Goal: Information Seeking & Learning: Check status

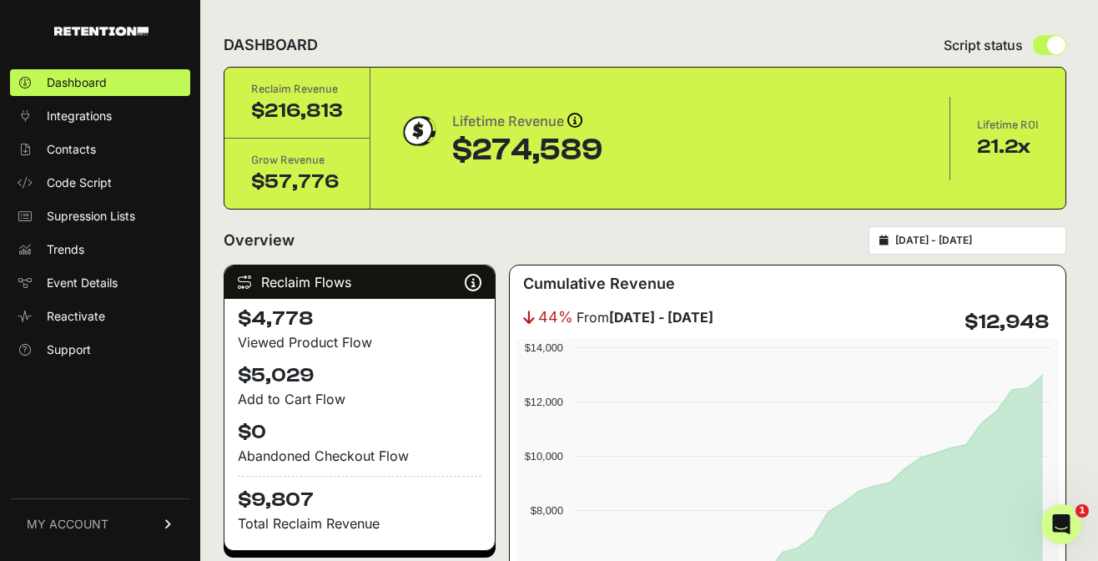
click at [932, 244] on input "2025-09-14 - 2025-10-14" at bounding box center [975, 240] width 160 height 13
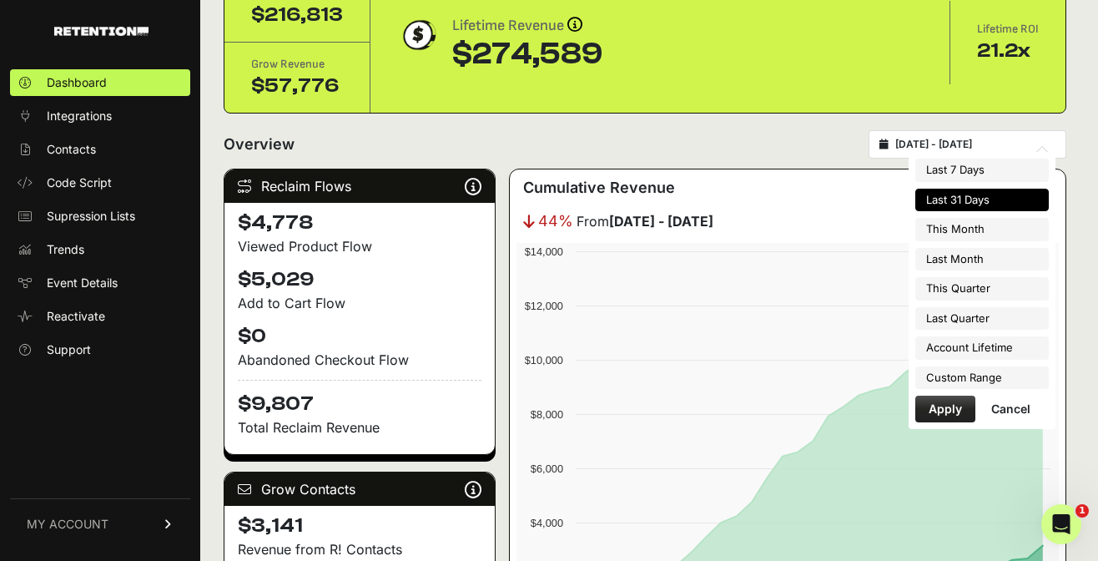
scroll to position [88, 0]
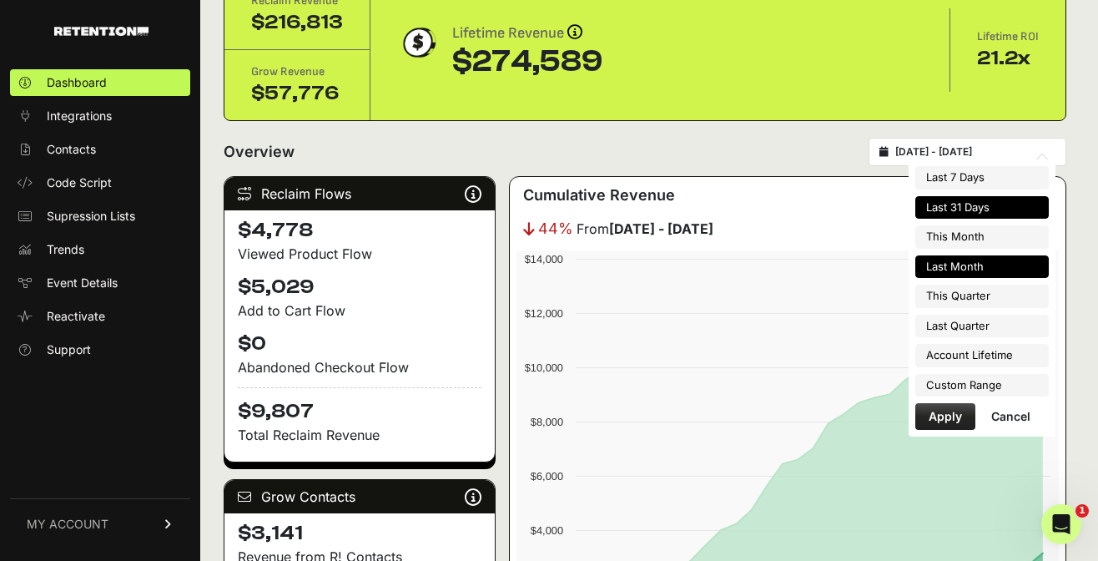
click at [1005, 277] on li "Last Month" at bounding box center [982, 266] width 134 height 23
type input "[DATE] - [DATE]"
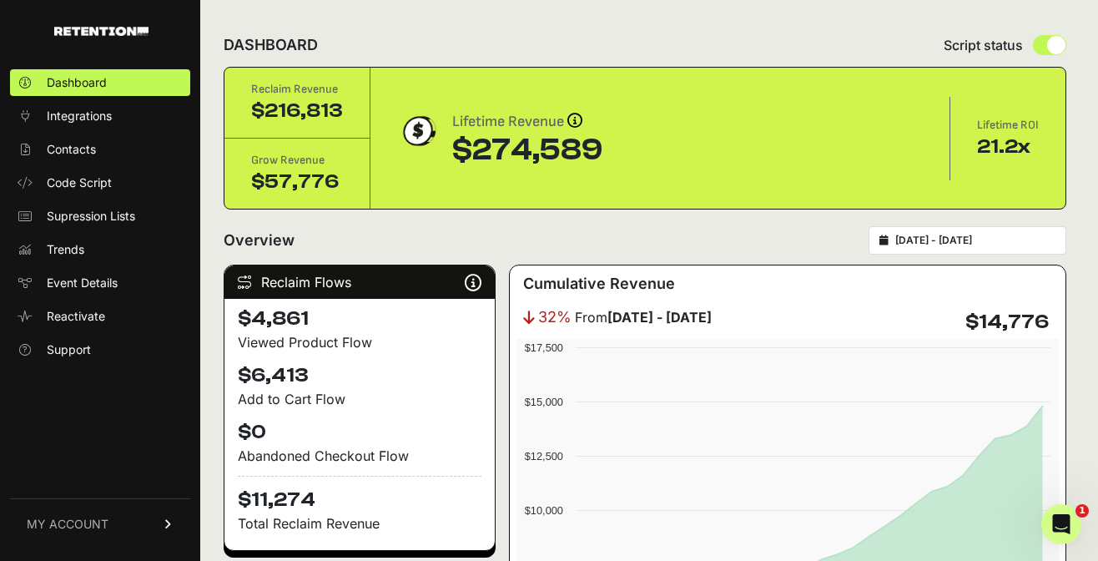
scroll to position [3, 0]
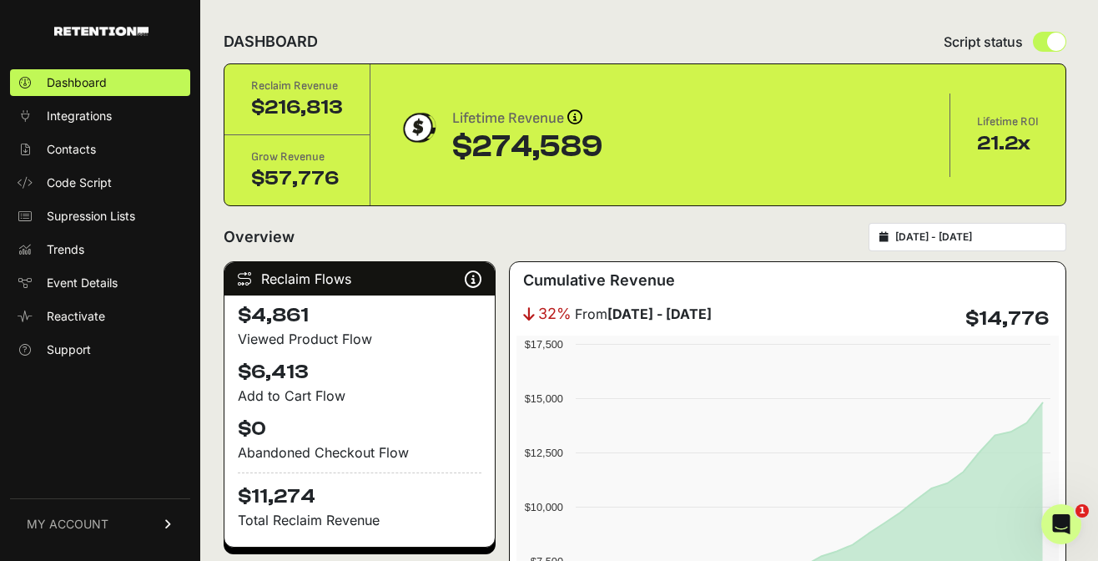
click at [167, 522] on icon at bounding box center [169, 524] width 12 height 10
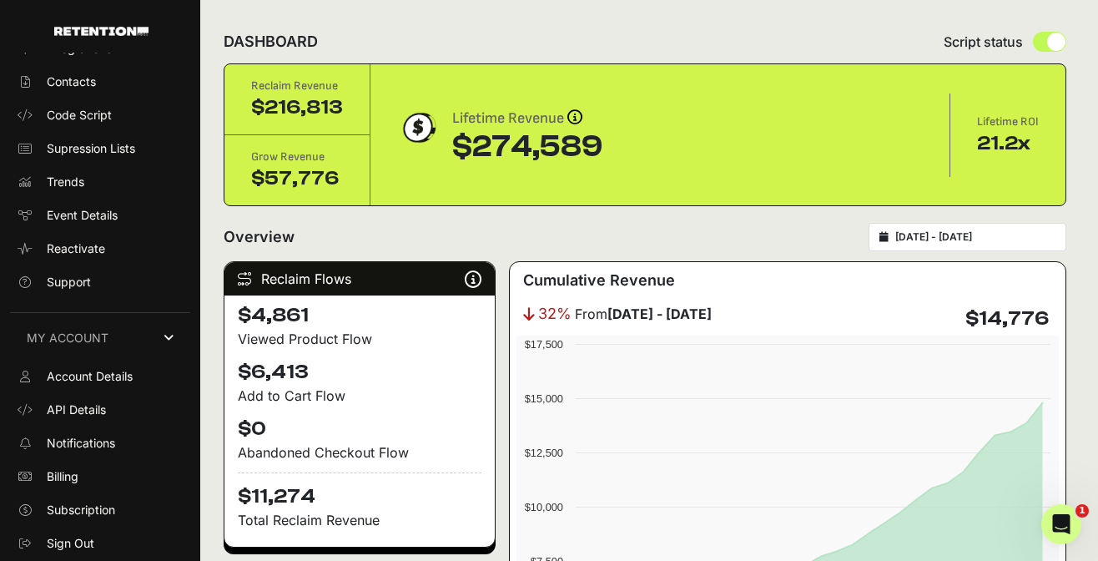
scroll to position [65, 0]
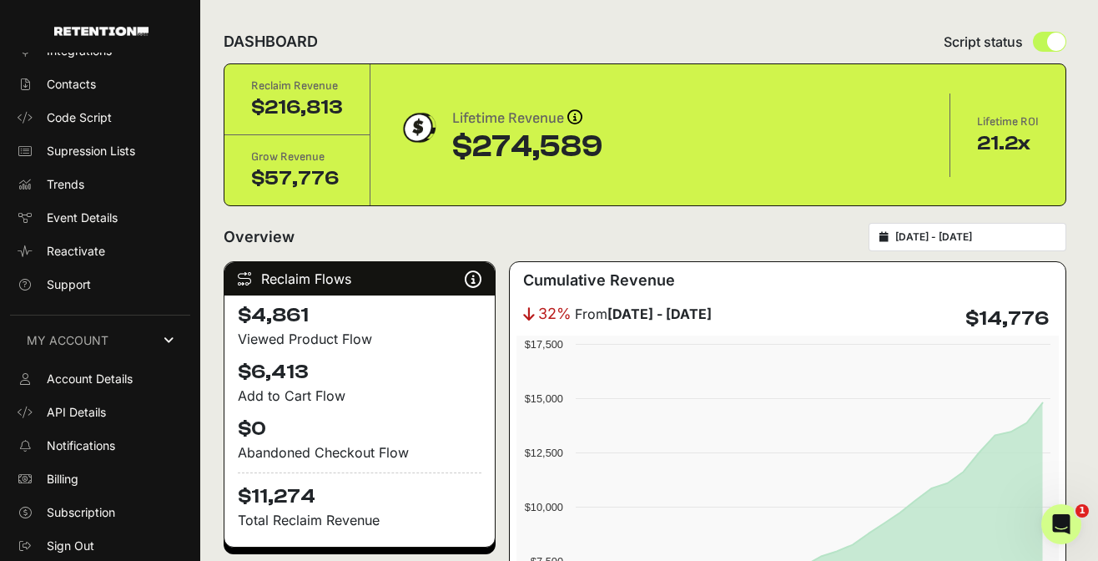
click at [171, 341] on icon at bounding box center [169, 341] width 10 height 12
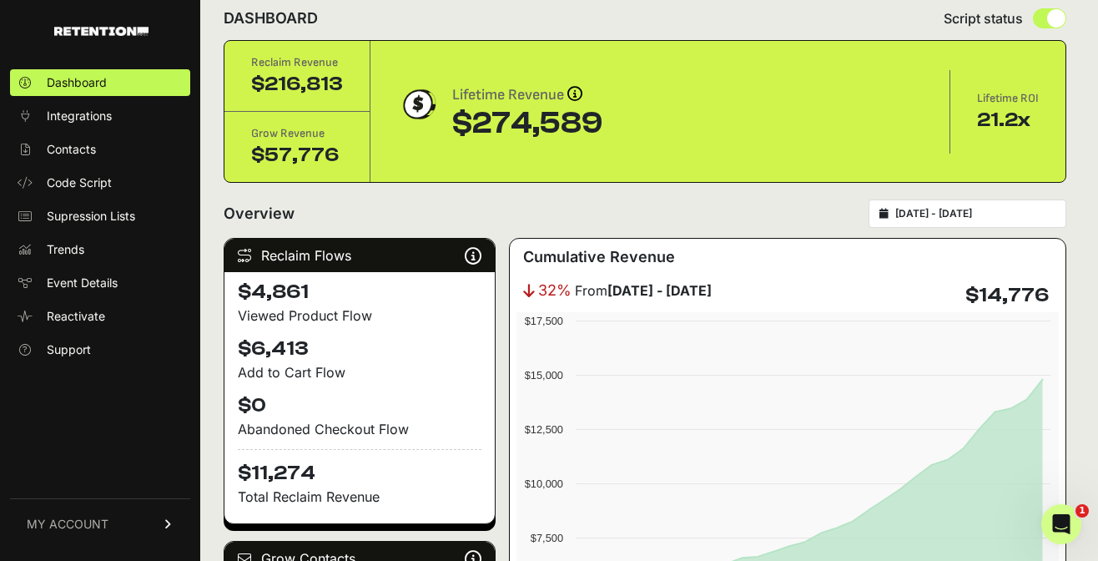
scroll to position [28, 0]
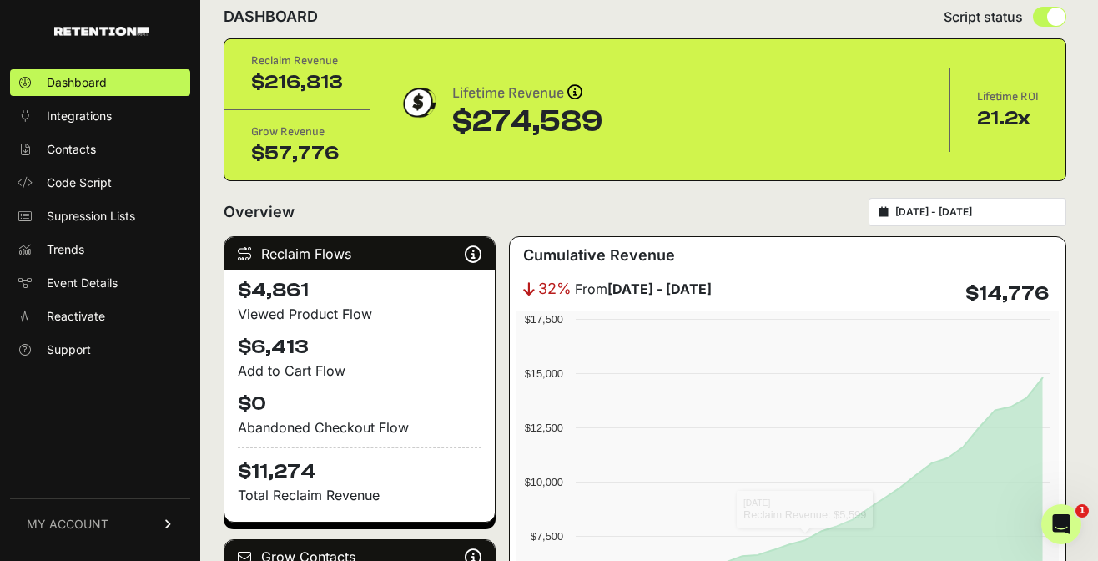
drag, startPoint x: 1056, startPoint y: 295, endPoint x: 963, endPoint y: 293, distance: 93.5
click at [963, 293] on div "32% From August 01 - August 31 $14,776" at bounding box center [788, 293] width 542 height 33
copy h4 "$14,776"
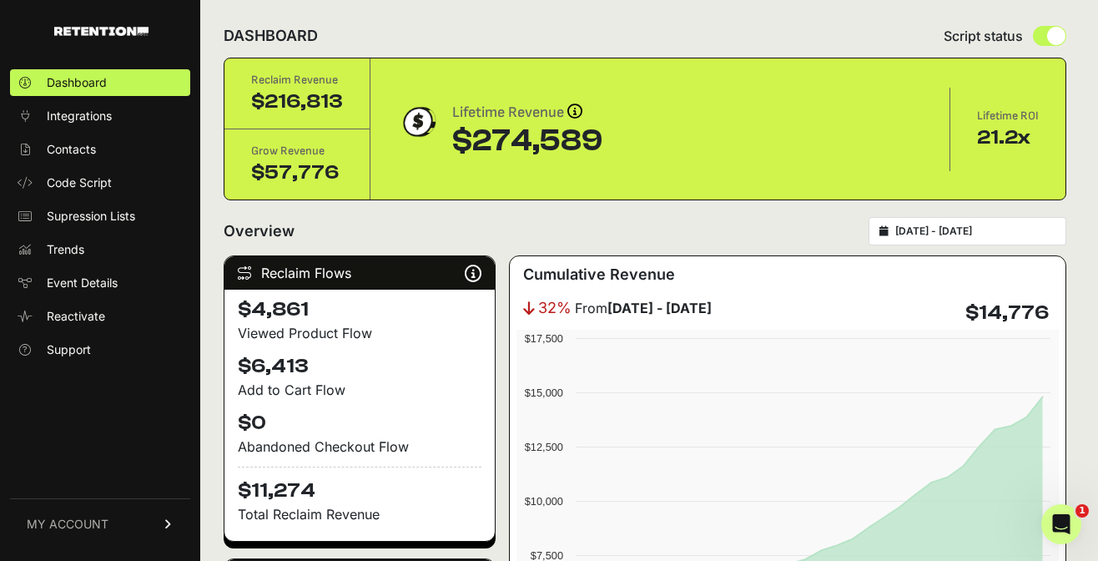
scroll to position [8, 0]
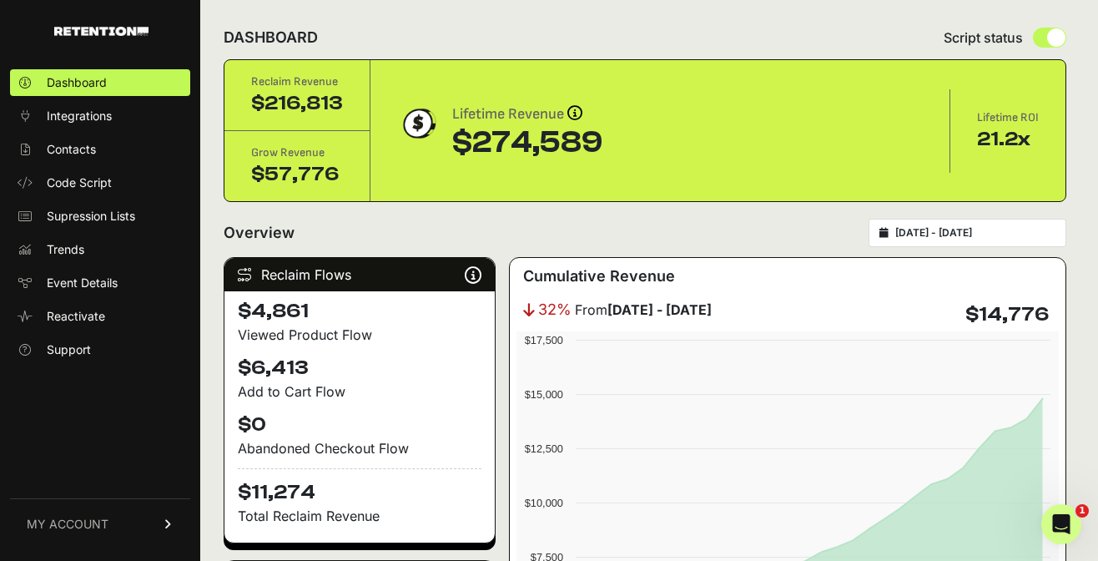
click at [776, 232] on div "Overview 2025-09-01 - 2025-09-30" at bounding box center [645, 233] width 843 height 28
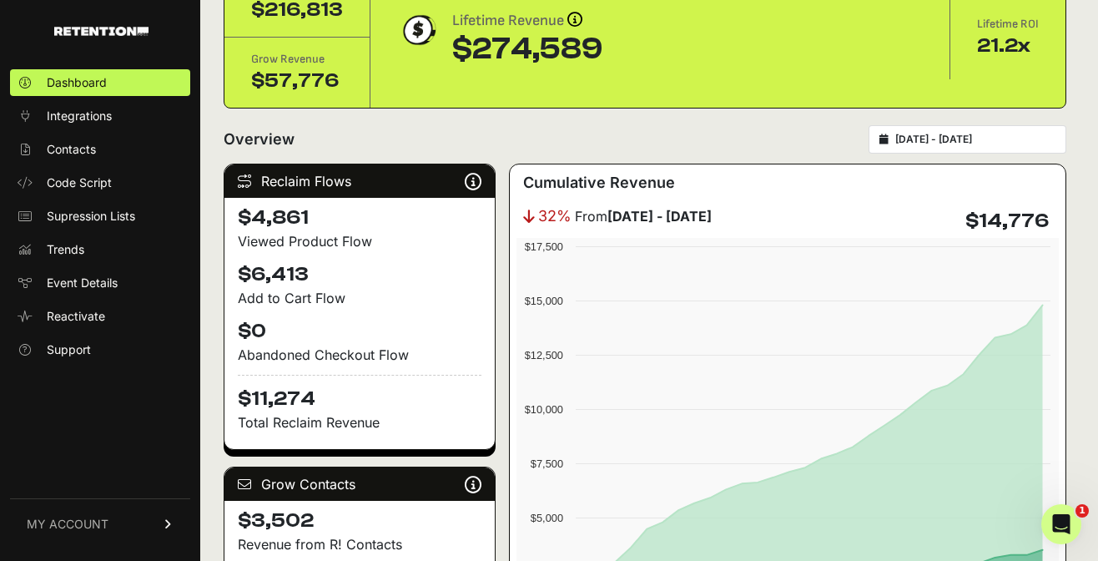
scroll to position [106, 0]
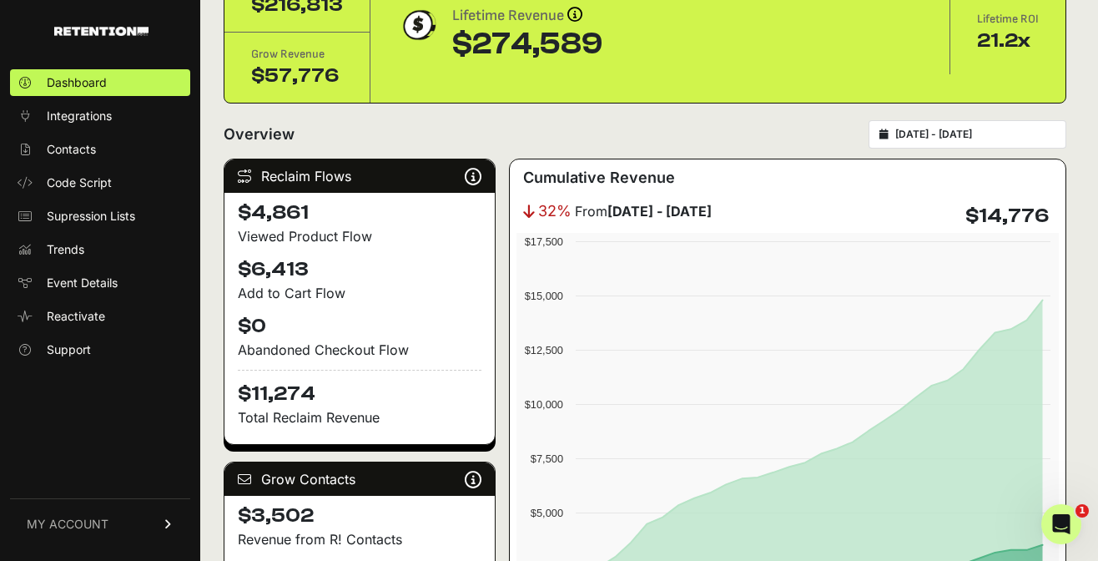
drag, startPoint x: 1047, startPoint y: 220, endPoint x: 971, endPoint y: 214, distance: 76.2
click at [971, 214] on h4 "$14,776" at bounding box center [1006, 216] width 83 height 27
copy h4 "$14,776"
click at [940, 133] on input "2025-09-01 - 2025-09-30" at bounding box center [975, 134] width 160 height 13
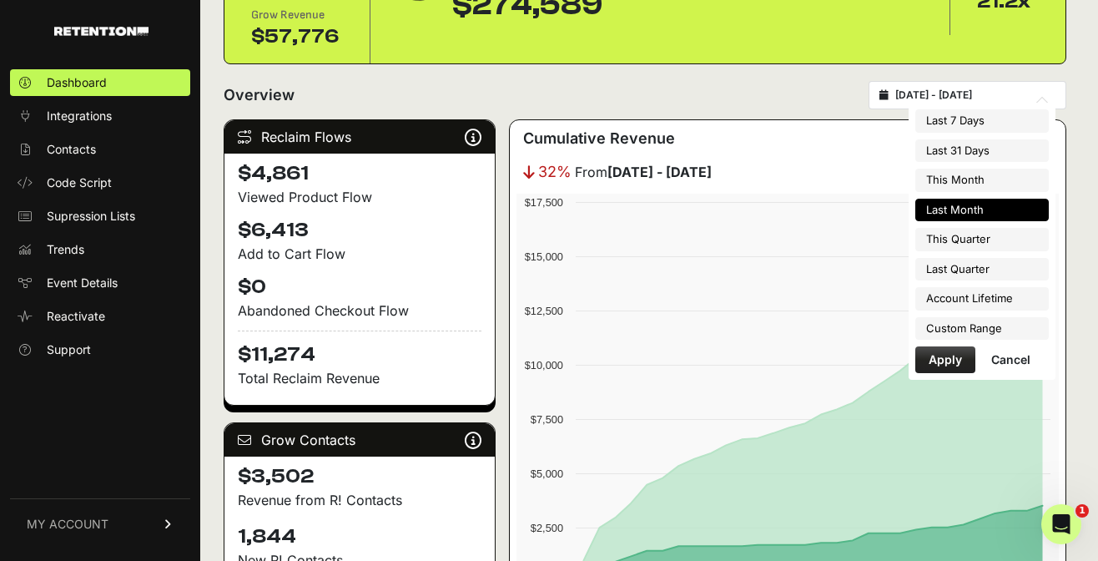
scroll to position [151, 0]
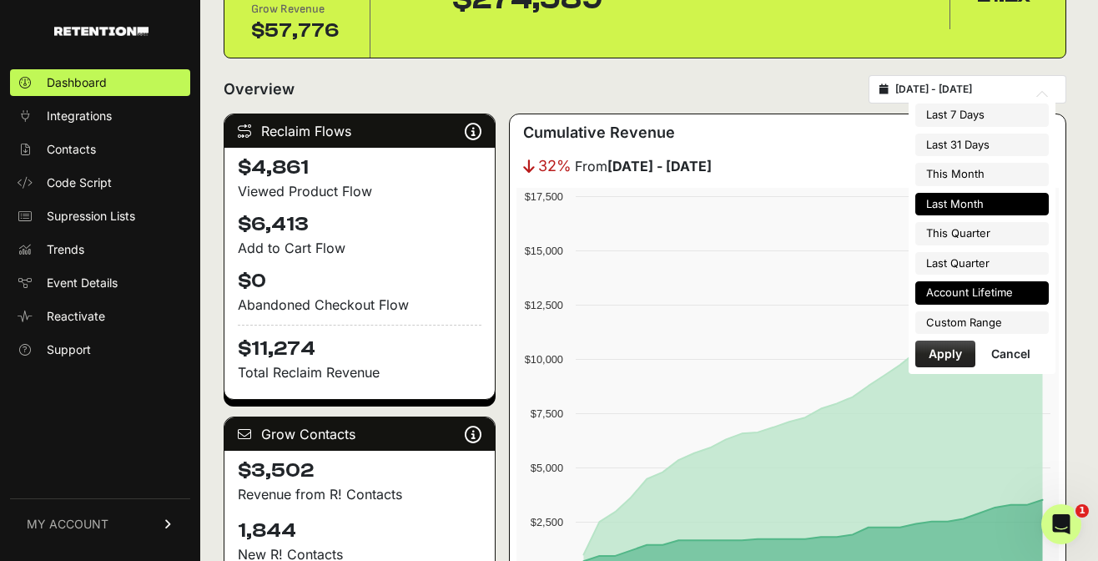
click at [973, 297] on li "Account Lifetime" at bounding box center [982, 292] width 134 height 23
type input "2023-09-18 - 2025-10-14"
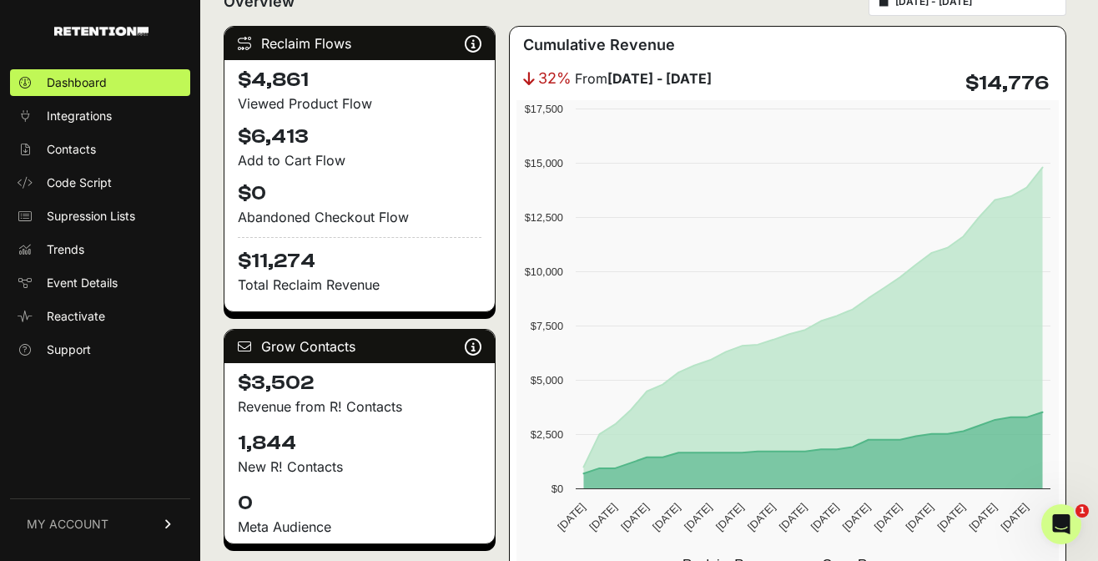
scroll to position [243, 0]
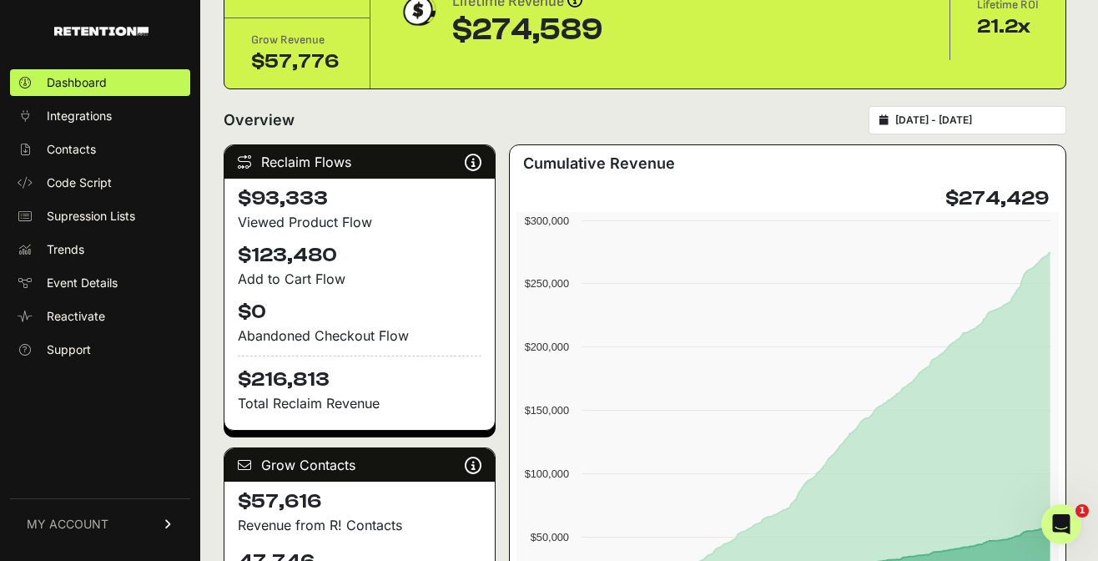
scroll to position [116, 0]
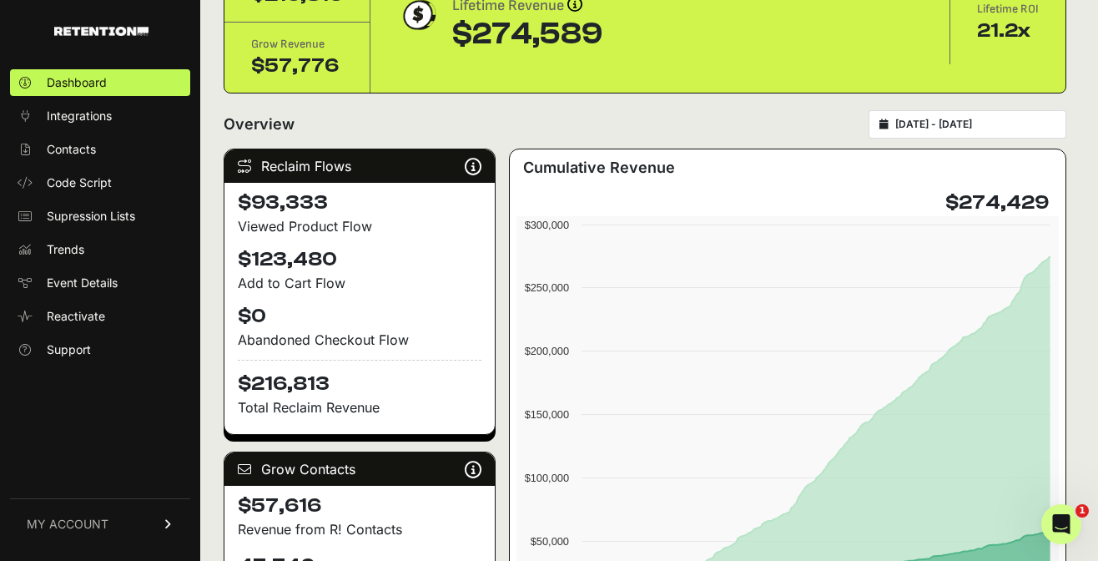
type input "[DATE]"
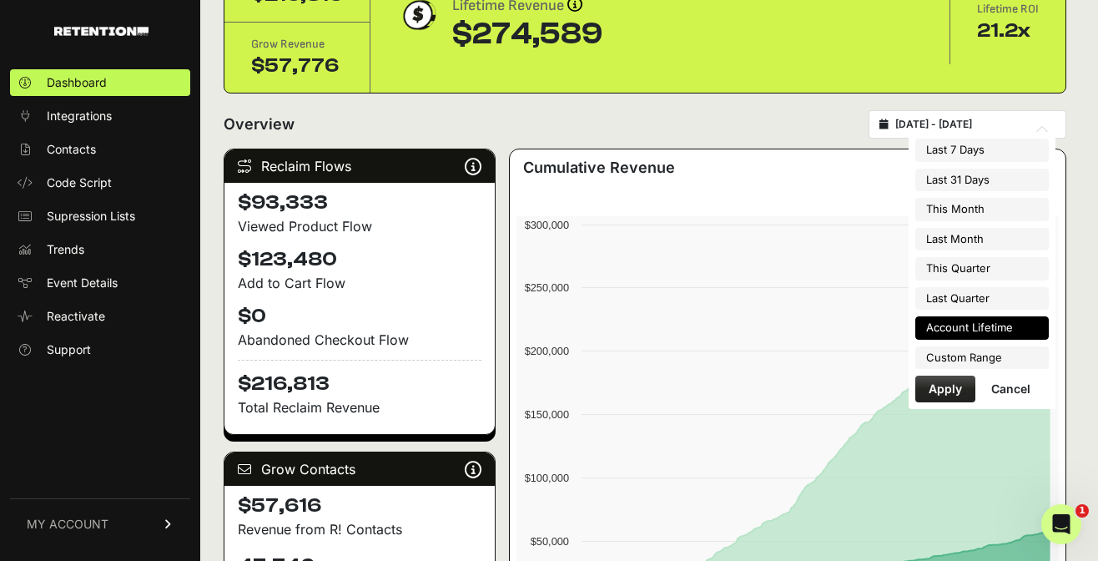
click at [1003, 120] on input "[DATE] - [DATE]" at bounding box center [975, 124] width 160 height 13
type input "2025-10-01"
type input "2025-10-31"
type input "[DATE]"
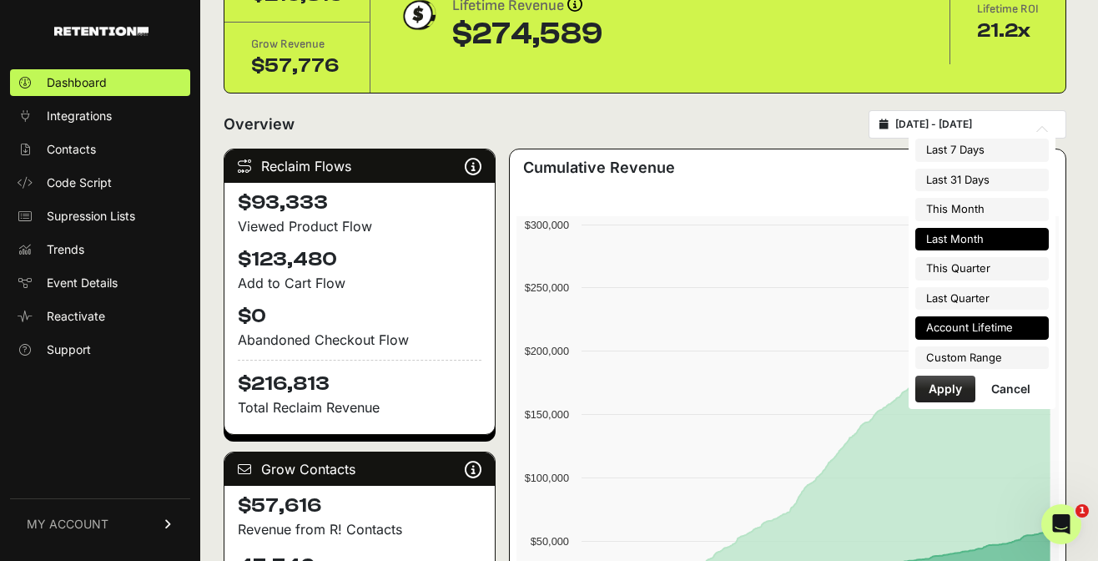
type input "[DATE]"
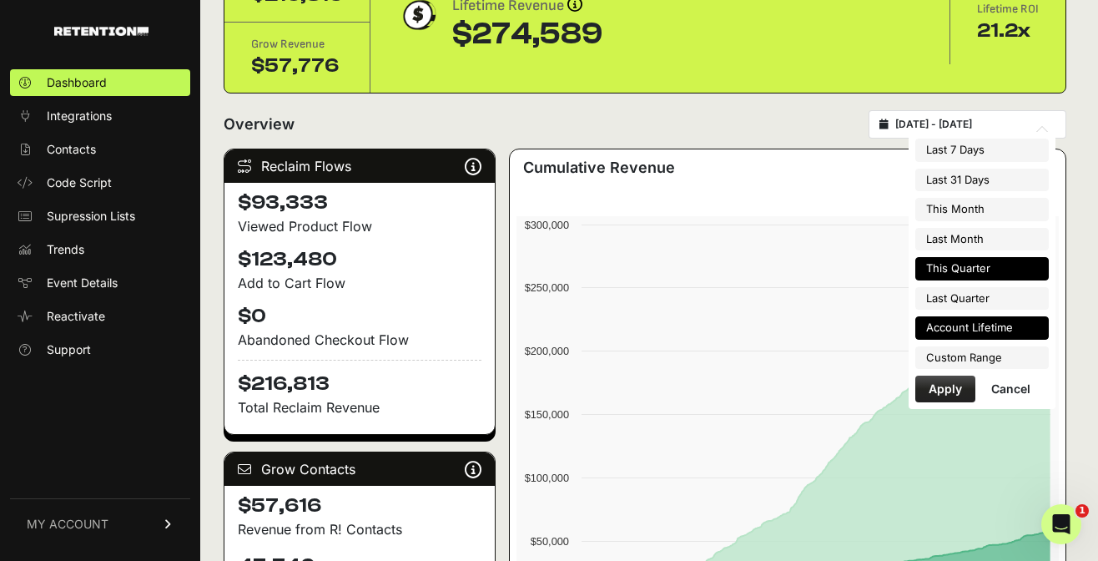
type input "[DATE]"
type input "2025-10-01"
type input "2025-12-31"
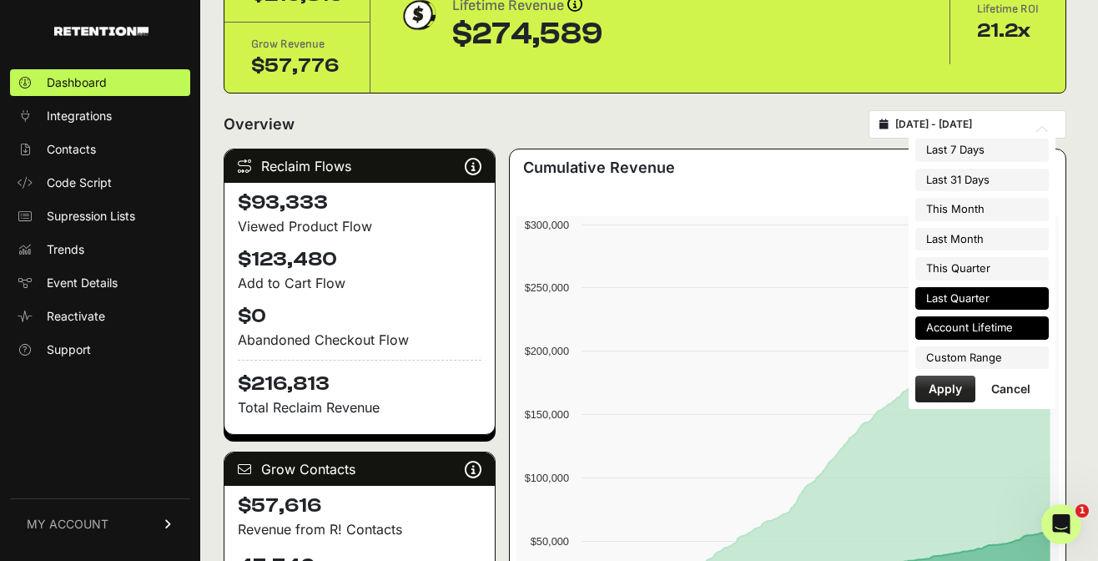
type input "[DATE]"
type input "2025-07-01"
type input "2025-09-30"
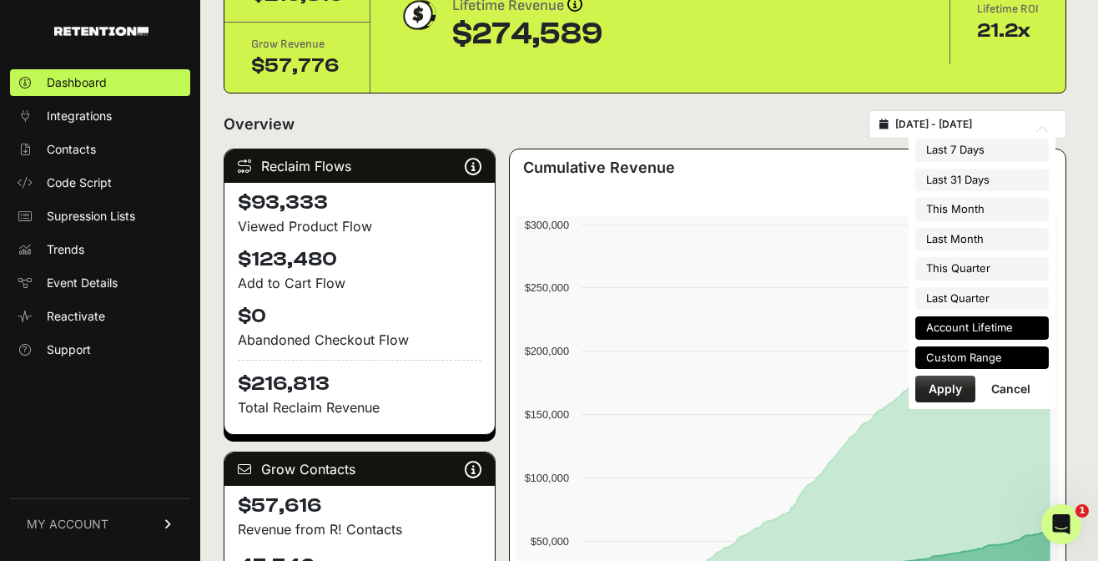
type input "2023-09-18"
type input "2025-10-14"
click at [980, 355] on li "Custom Range" at bounding box center [982, 357] width 134 height 23
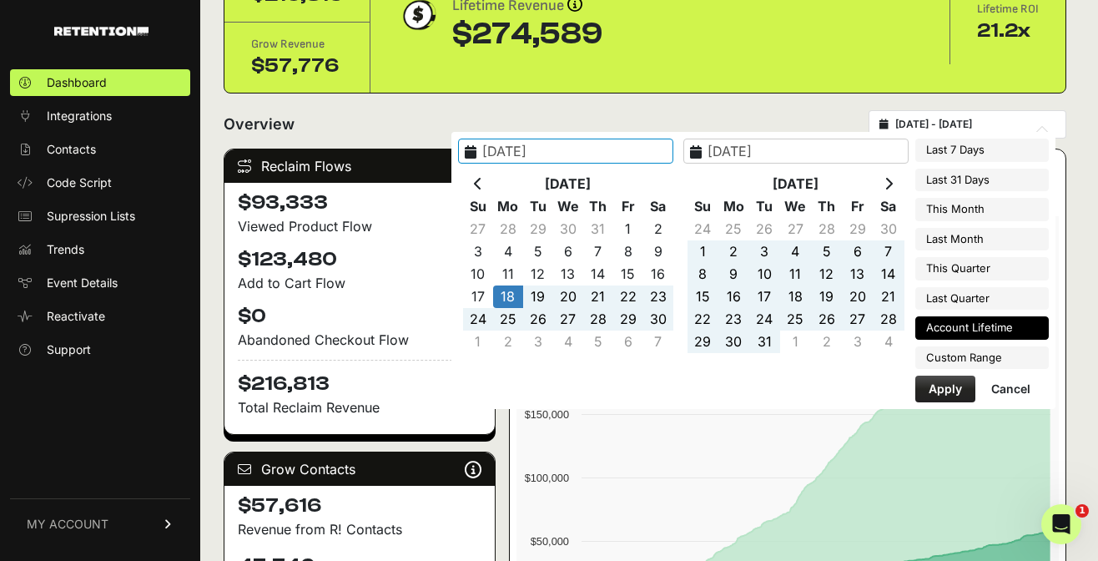
type input "2025-07-01"
type input "2025-09-30"
type input "2025-10-01"
type input "2025-12-31"
type input "2023-09-30"
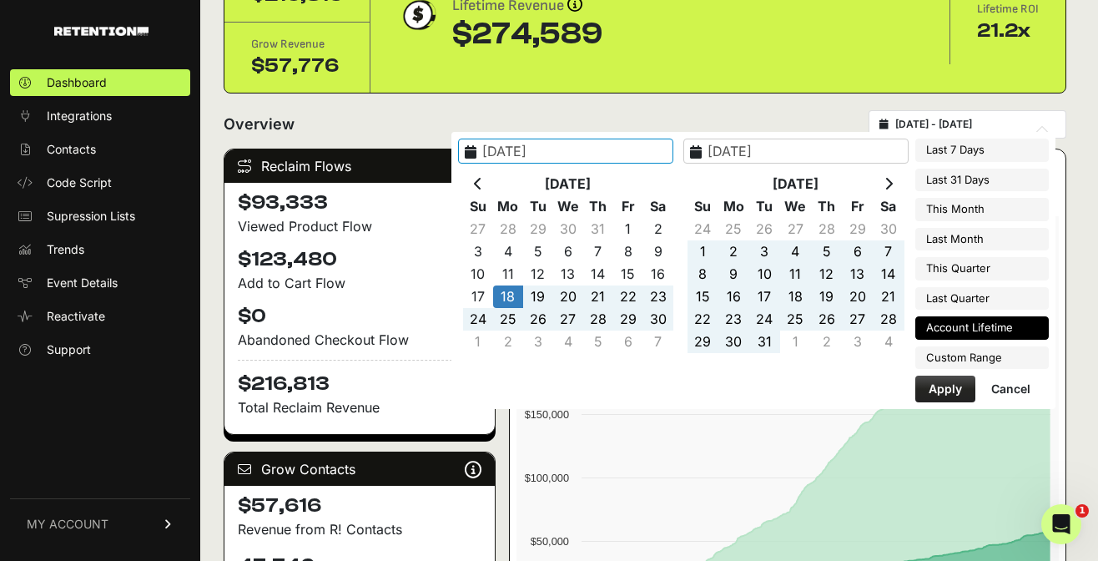
type input "2025-10-14"
type input "2023-09-01"
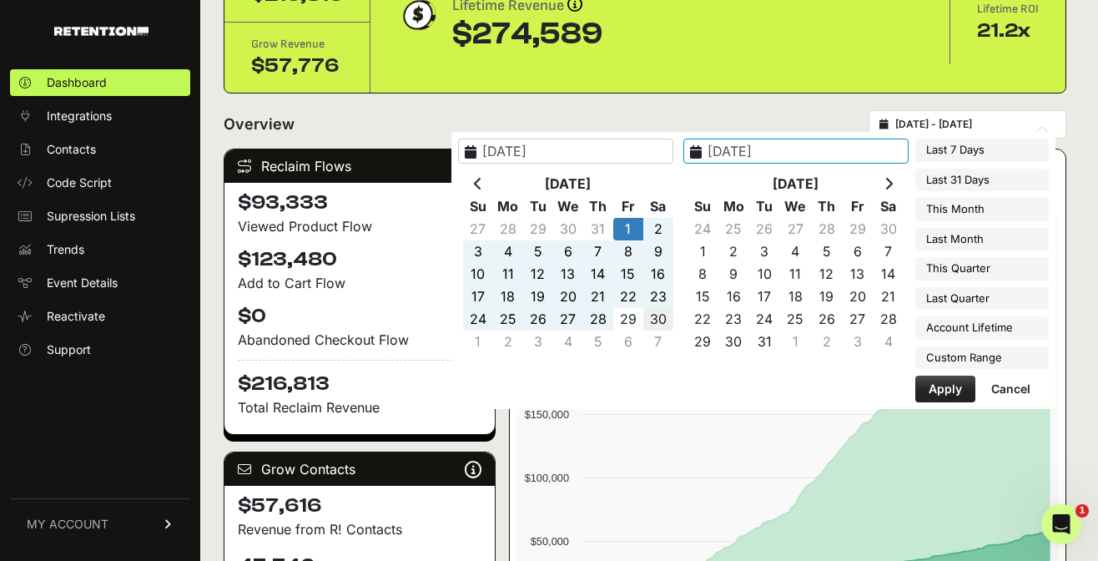
type input "2023-09-30"
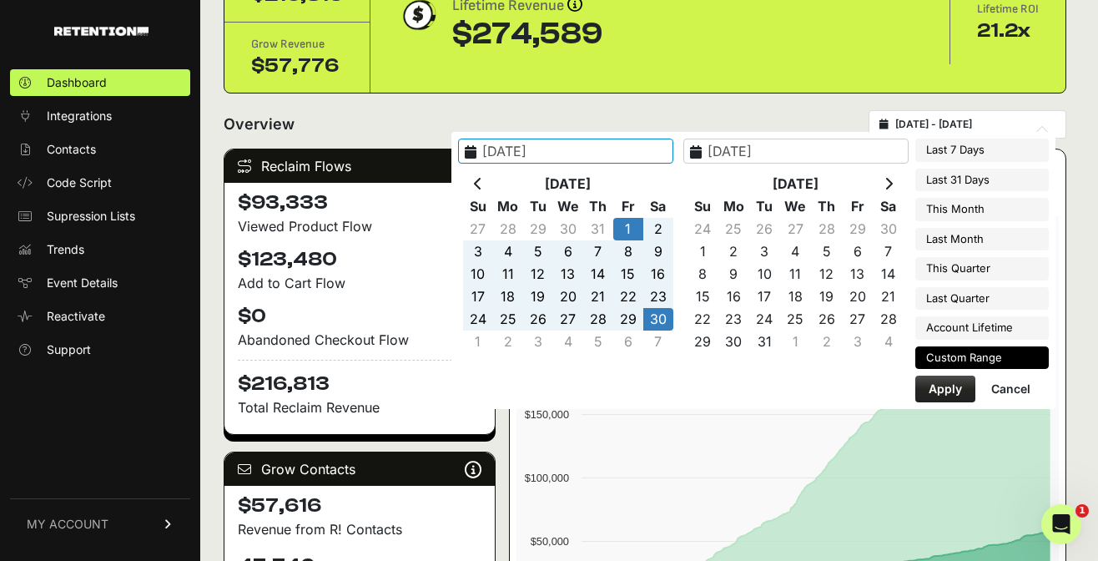
type input "2023-09-01"
click at [932, 387] on button "Apply" at bounding box center [945, 388] width 60 height 27
type input "2023-09-01 - 2023-09-30"
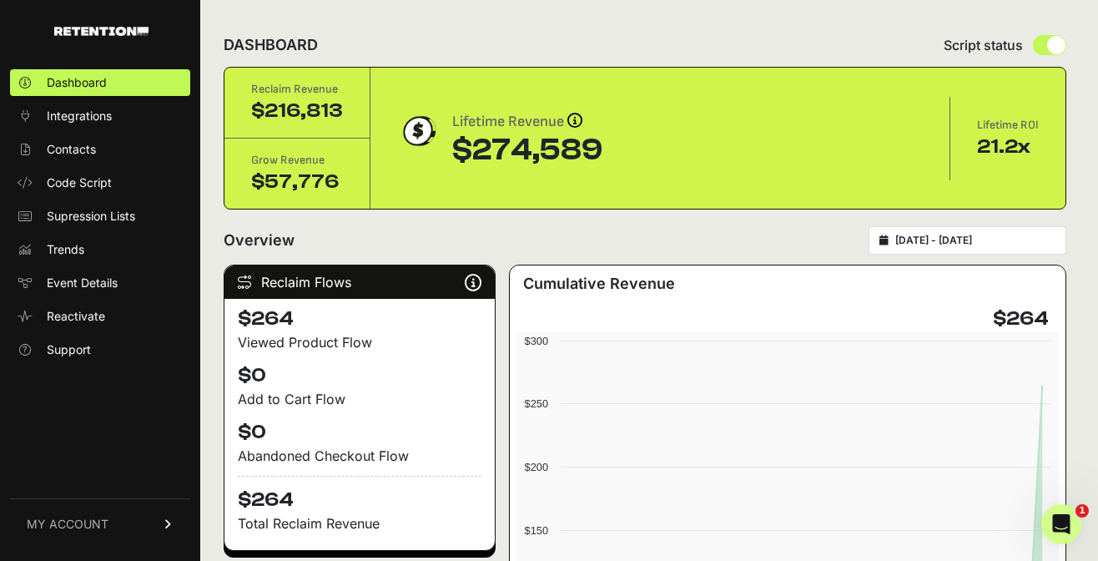
click at [1005, 232] on div "[DATE] - [DATE]" at bounding box center [968, 240] width 198 height 28
type input "2023-09-01"
type input "2023-09-30"
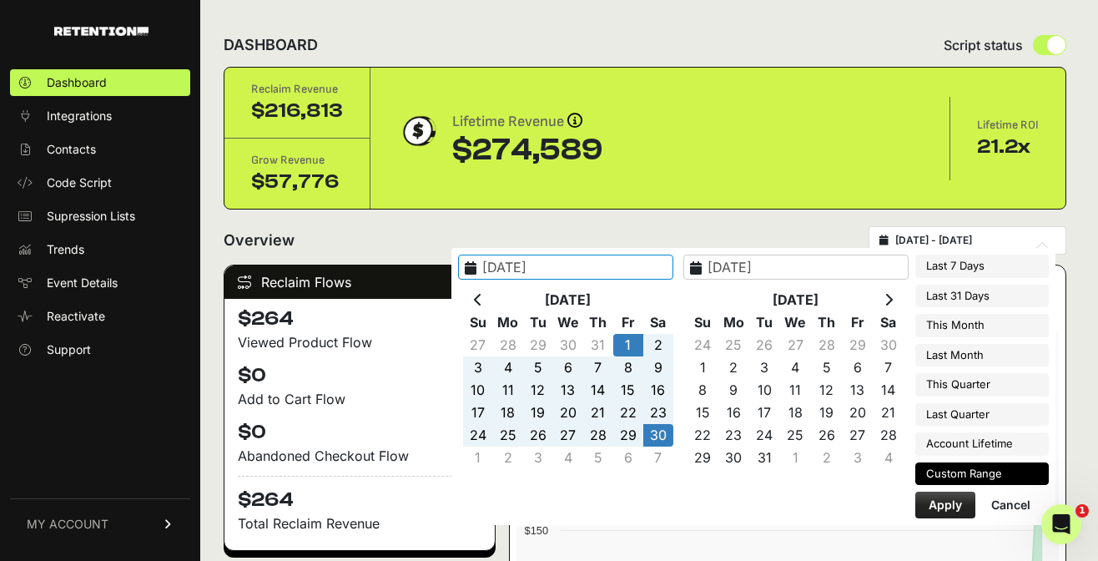
click at [1003, 239] on input "2023-09-01 - 2023-09-30" at bounding box center [975, 240] width 160 height 13
type input "[DATE]"
type input "2023-09-01"
type input "2023-09-30"
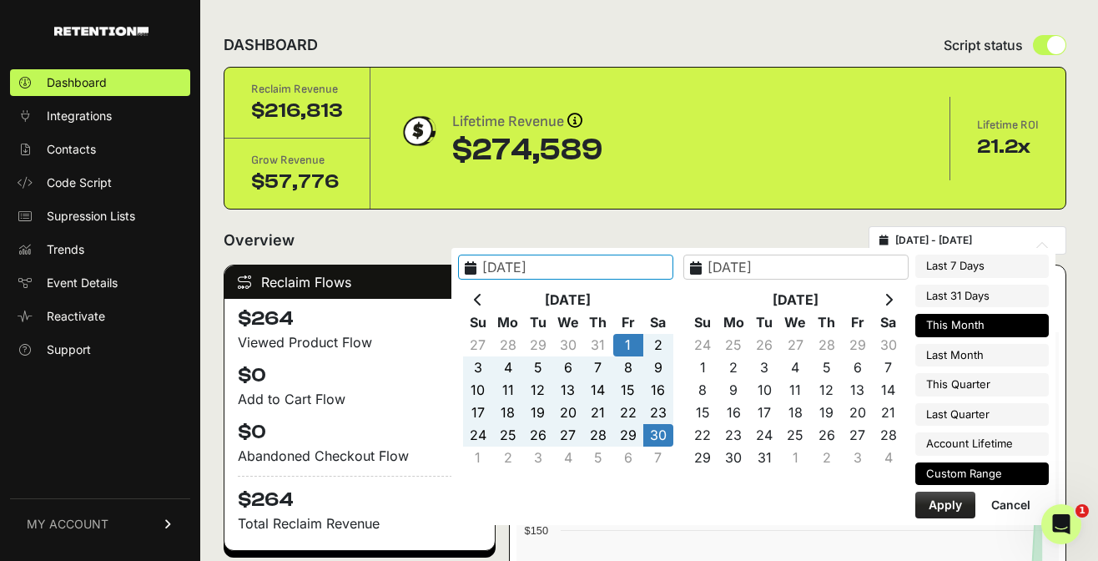
type input "[DATE]"
type input "2023-09-01"
type input "2023-09-30"
type input "2025-10-01"
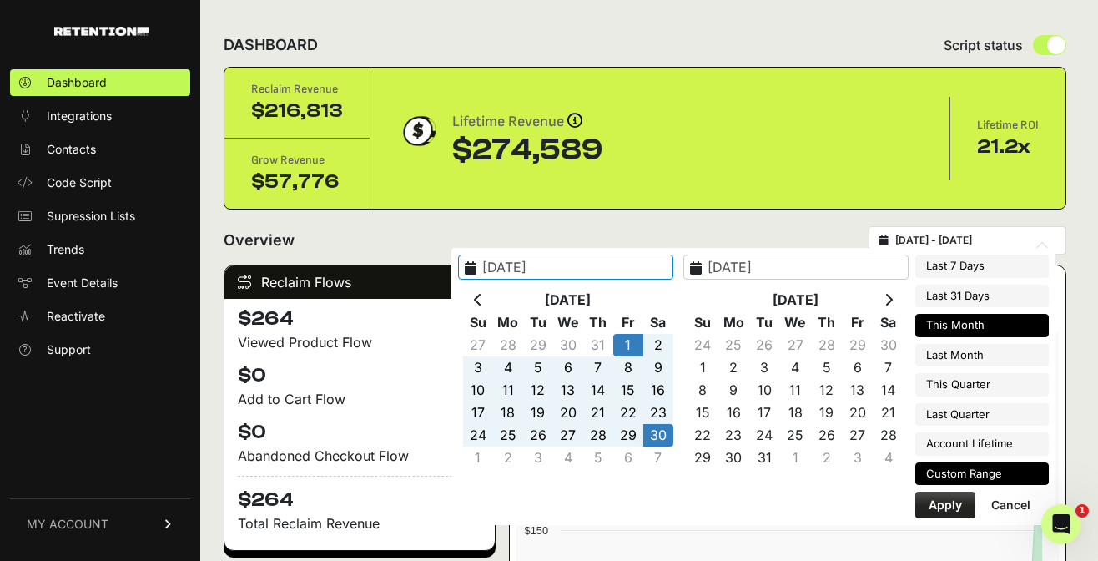
type input "2025-10-31"
type input "2023-09-01"
type input "2023-09-30"
type input "[DATE]"
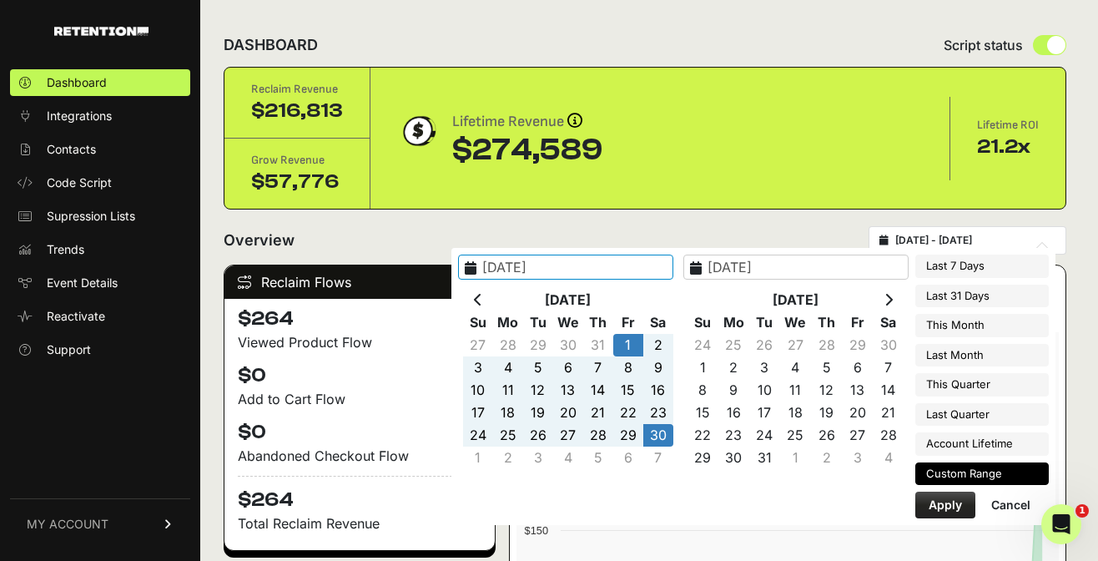
type input "2023-09-01"
type input "2023-09-30"
click at [892, 295] on icon at bounding box center [889, 299] width 8 height 13
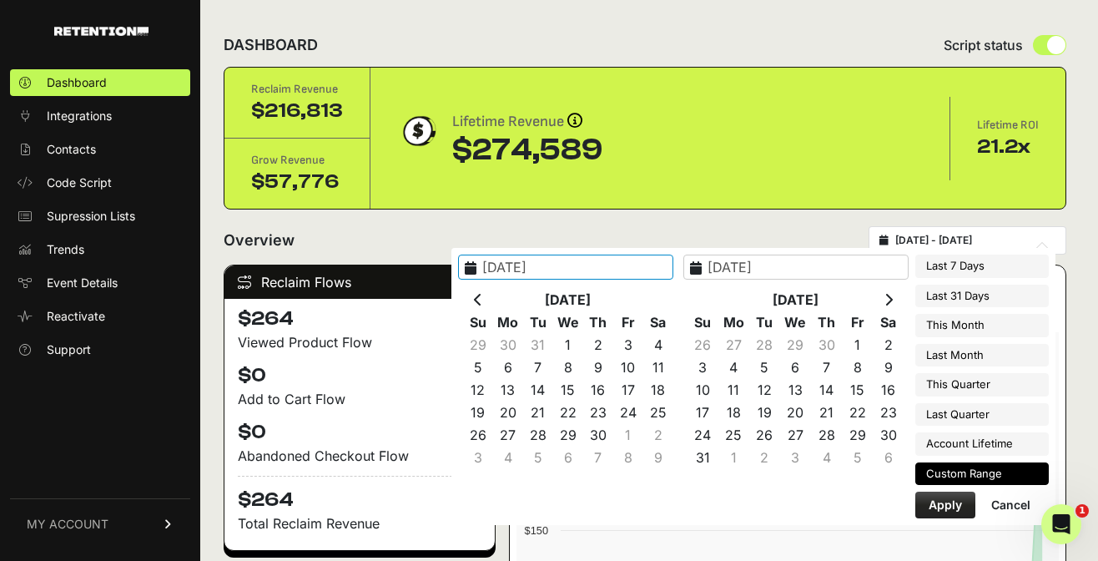
click at [892, 295] on icon at bounding box center [889, 299] width 8 height 13
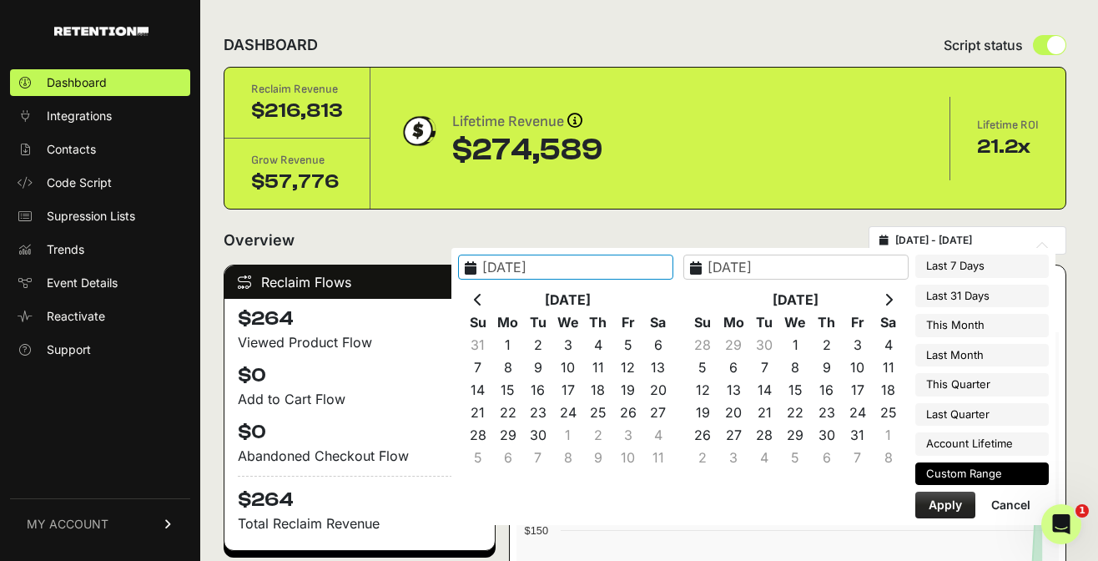
click at [892, 295] on icon at bounding box center [889, 299] width 8 height 13
type input "[DATE]"
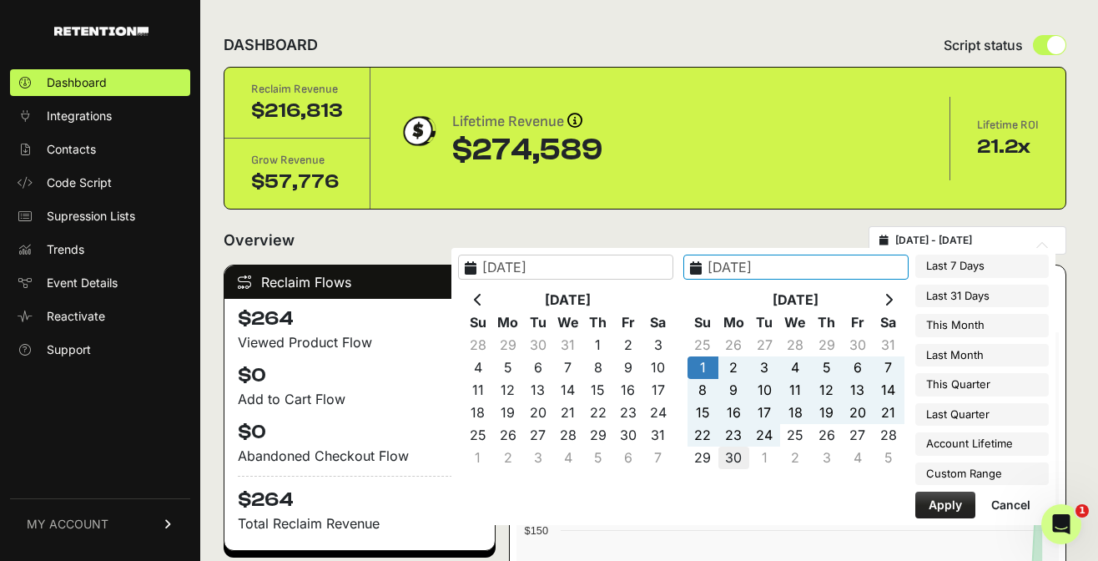
type input "[DATE]"
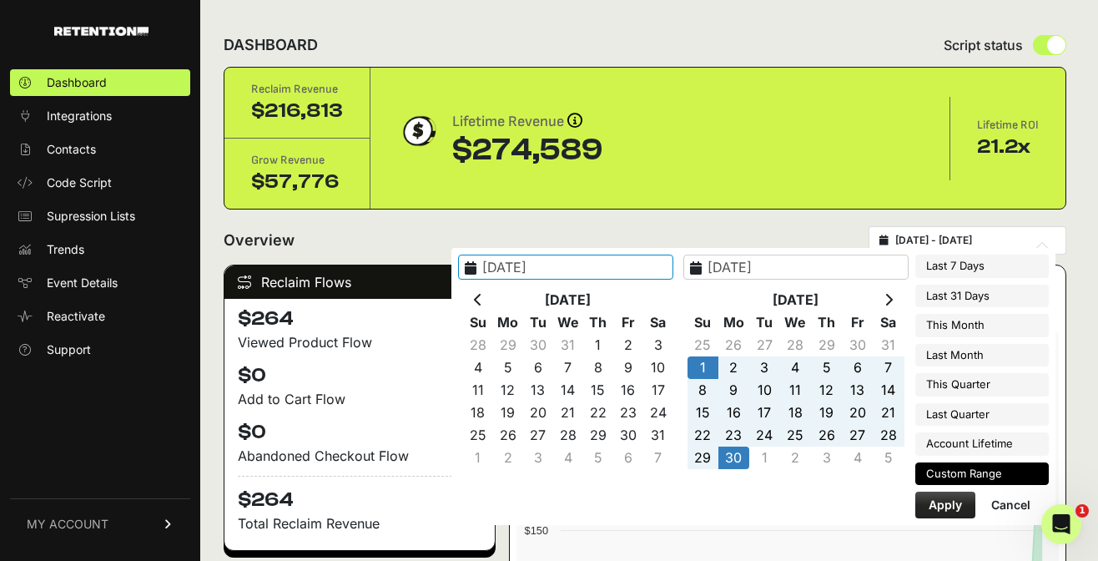
type input "[DATE]"
click at [940, 506] on button "Apply" at bounding box center [945, 504] width 60 height 27
type input "[DATE] - [DATE]"
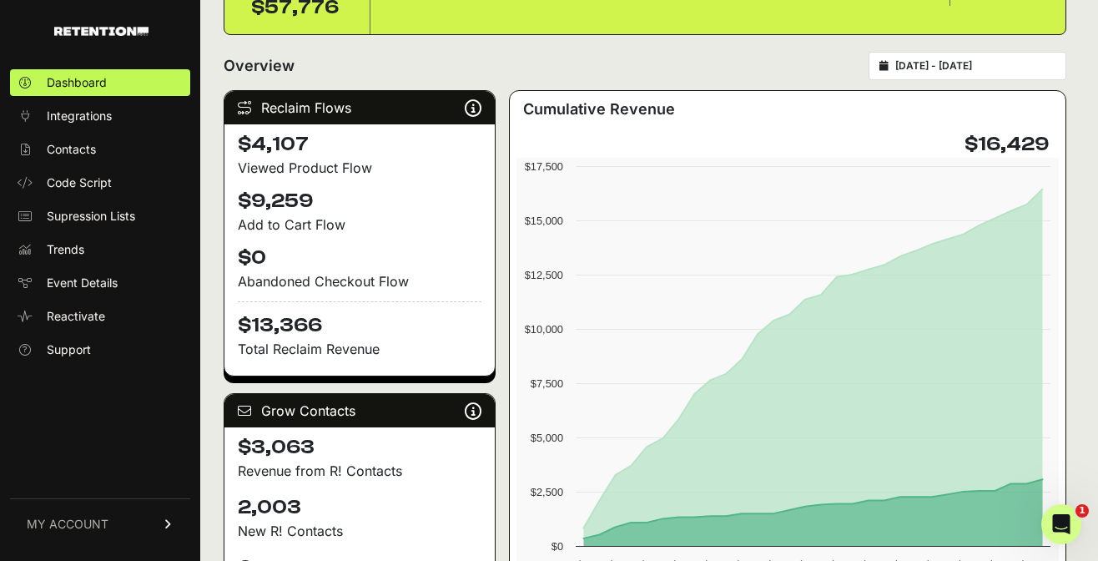
drag, startPoint x: 1048, startPoint y: 143, endPoint x: 978, endPoint y: 142, distance: 70.1
click at [978, 142] on h4 "$16,429" at bounding box center [1007, 144] width 84 height 27
copy h4 "16,429"
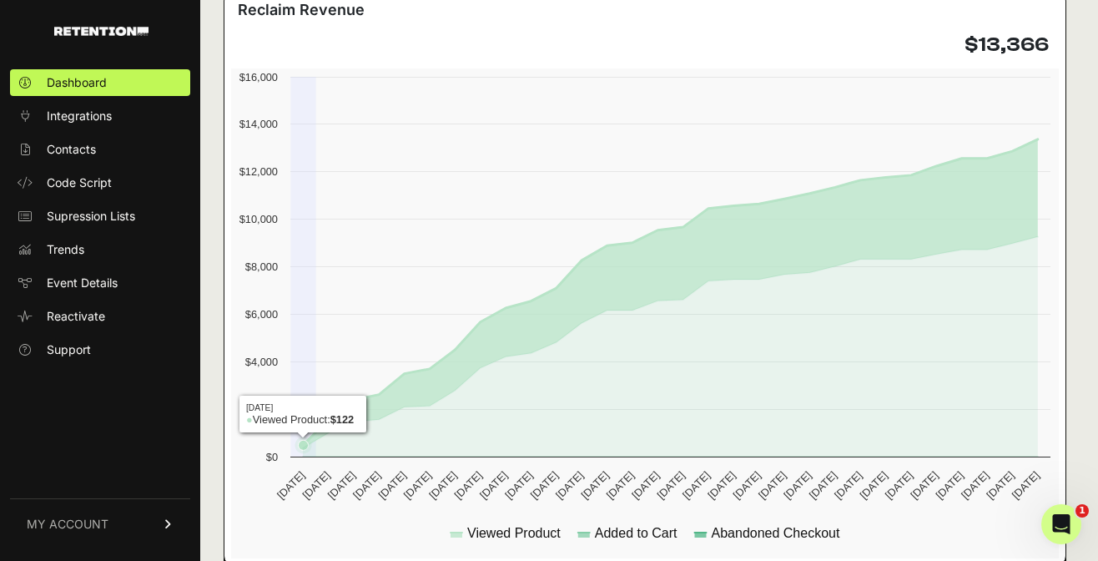
scroll to position [960, 0]
